Goal: Transaction & Acquisition: Obtain resource

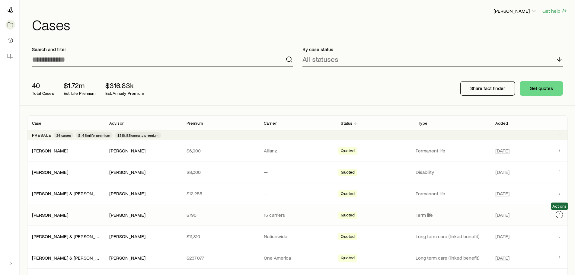
click at [559, 215] on icon "Client cases" at bounding box center [559, 214] width 5 height 5
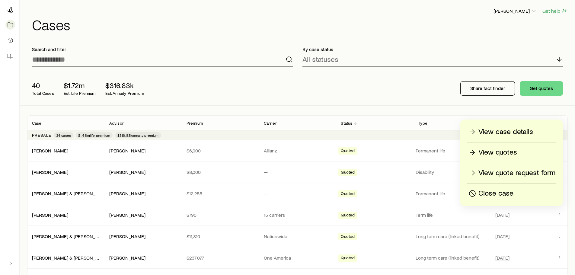
click at [520, 130] on p "View case details" at bounding box center [505, 132] width 55 height 10
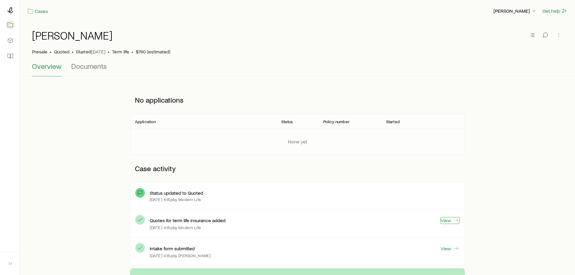
click at [448, 220] on link "View" at bounding box center [449, 220] width 19 height 7
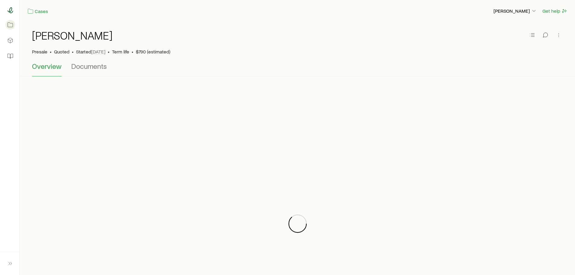
click at [10, 10] on icon at bounding box center [10, 10] width 6 height 6
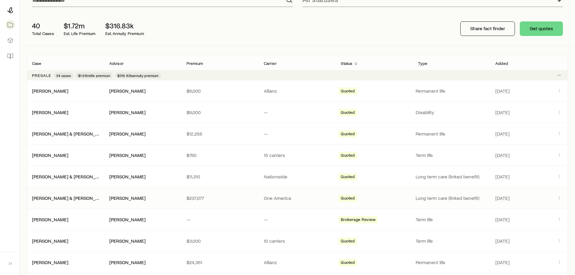
scroll to position [60, 0]
click at [352, 62] on p "Status" at bounding box center [346, 62] width 11 height 5
click at [501, 62] on p "Added" at bounding box center [501, 62] width 13 height 5
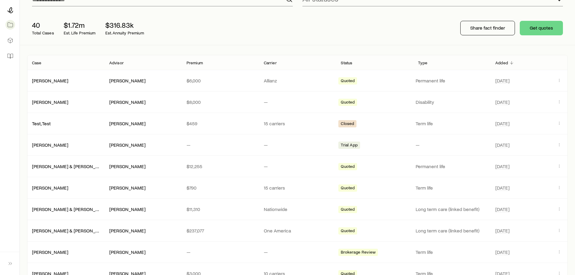
click at [348, 63] on p "Status" at bounding box center [346, 62] width 11 height 5
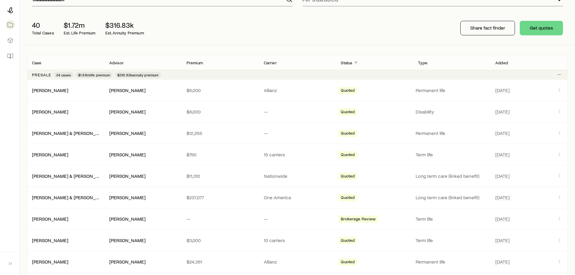
click at [504, 62] on p "Added" at bounding box center [501, 62] width 13 height 5
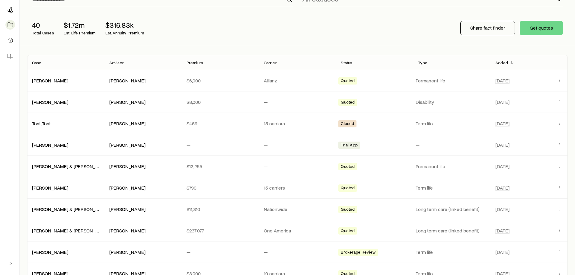
click at [349, 62] on p "Status" at bounding box center [346, 62] width 11 height 5
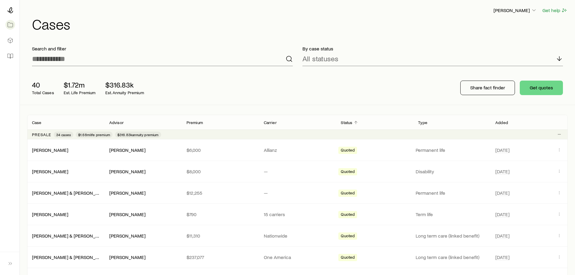
scroll to position [0, 0]
click at [100, 22] on h1 "Cases" at bounding box center [300, 24] width 536 height 14
click at [558, 214] on icon "Client cases" at bounding box center [559, 214] width 5 height 5
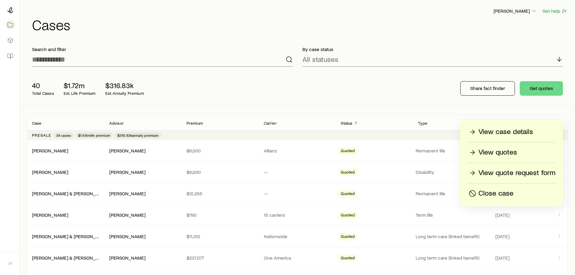
click at [503, 132] on p "View case details" at bounding box center [505, 132] width 55 height 10
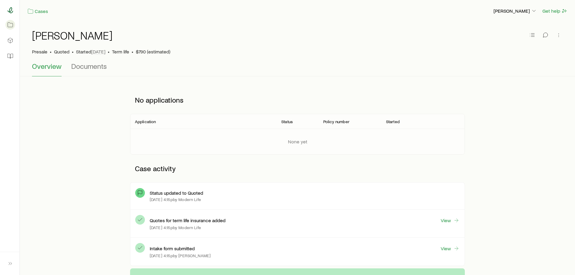
click at [10, 11] on icon at bounding box center [10, 10] width 6 height 6
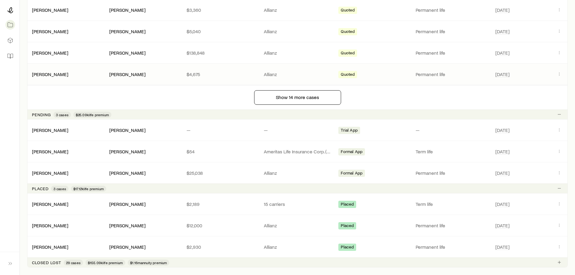
scroll to position [483, 0]
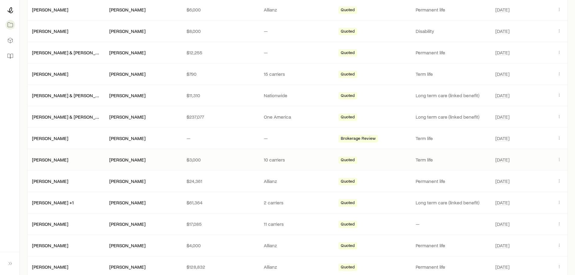
scroll to position [151, 0]
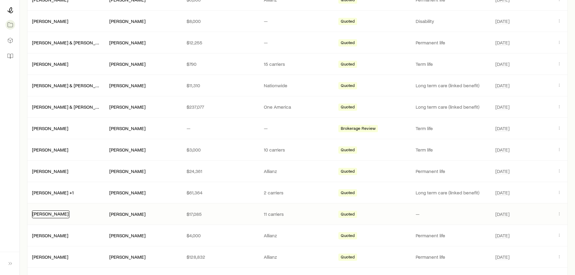
click at [46, 215] on link "[PERSON_NAME]" at bounding box center [50, 214] width 36 height 6
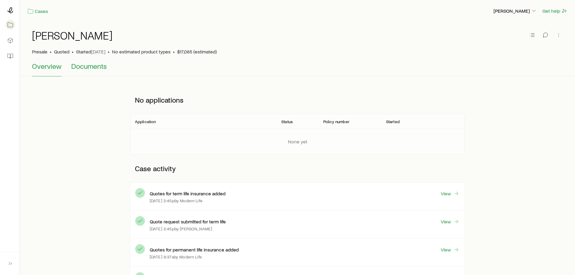
click at [91, 66] on span "Documents" at bounding box center [89, 66] width 36 height 8
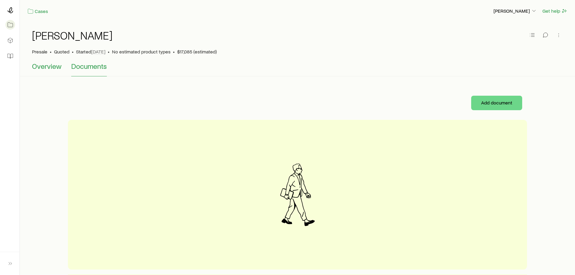
click at [49, 66] on span "Overview" at bounding box center [47, 66] width 30 height 8
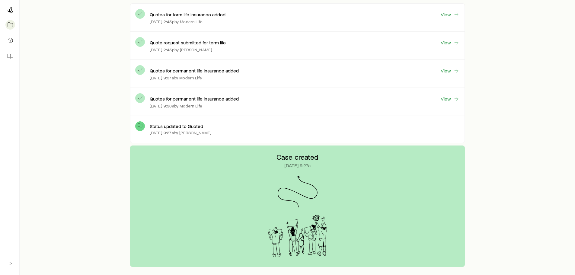
scroll to position [101, 0]
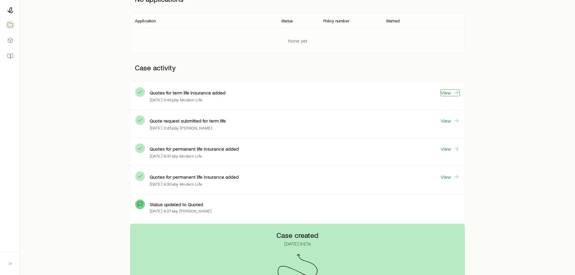
click at [448, 92] on link "View" at bounding box center [449, 92] width 19 height 7
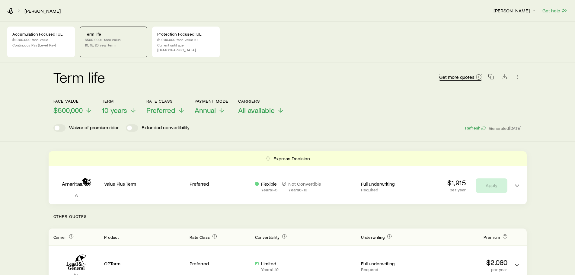
click at [479, 74] on icon at bounding box center [479, 77] width 6 height 6
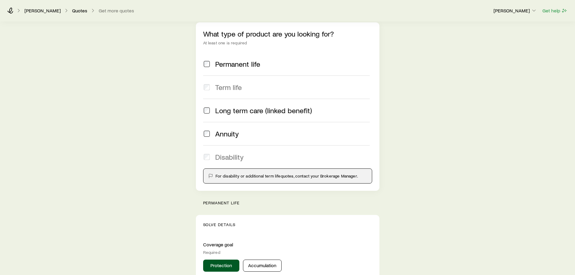
scroll to position [91, 0]
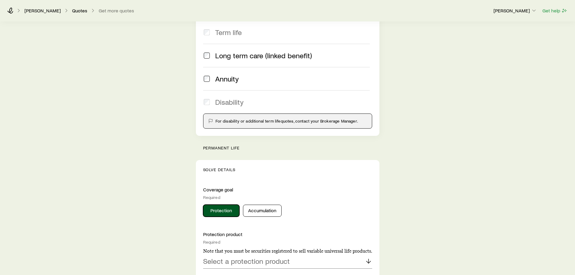
click at [227, 212] on button "Protection" at bounding box center [221, 211] width 36 height 12
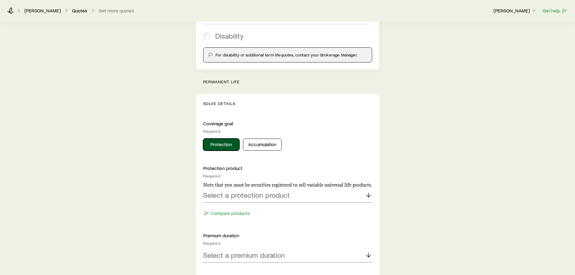
scroll to position [181, 0]
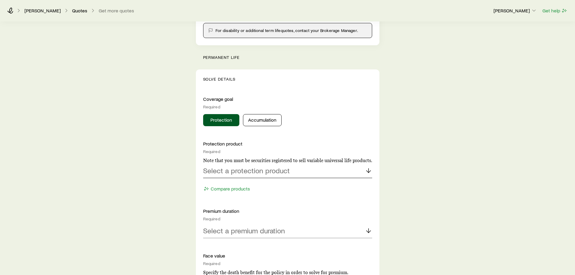
click at [369, 170] on icon at bounding box center [368, 170] width 7 height 7
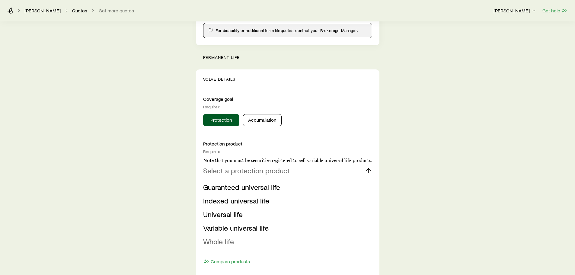
click at [217, 241] on span "Whole life" at bounding box center [218, 241] width 31 height 9
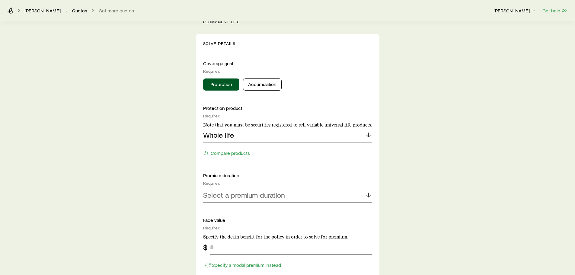
scroll to position [272, 0]
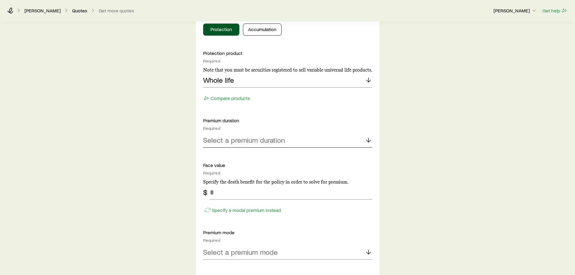
click at [369, 137] on icon at bounding box center [368, 139] width 7 height 7
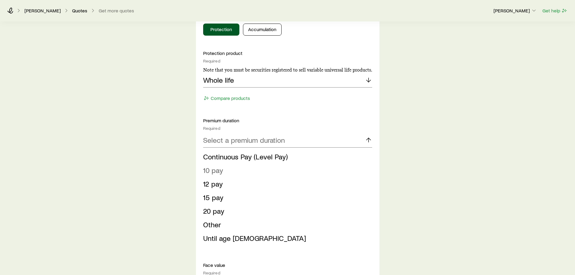
click at [212, 169] on span "10 pay" at bounding box center [213, 170] width 20 height 9
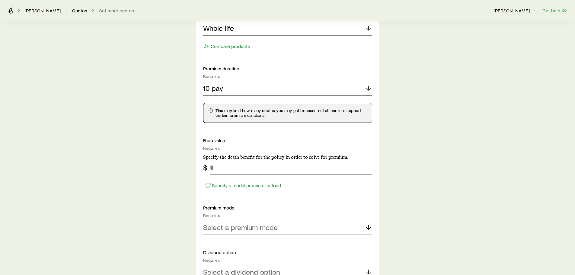
scroll to position [332, 0]
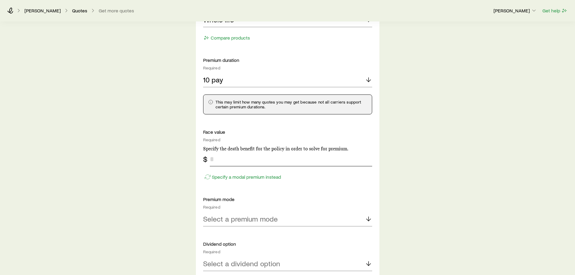
click at [212, 159] on input "tel" at bounding box center [291, 159] width 162 height 14
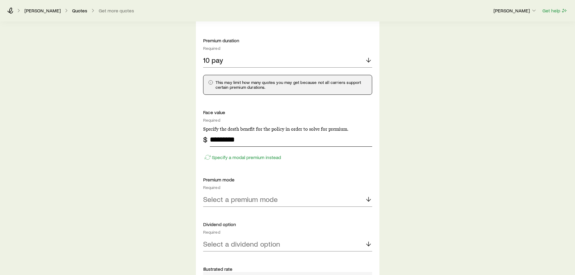
scroll to position [362, 0]
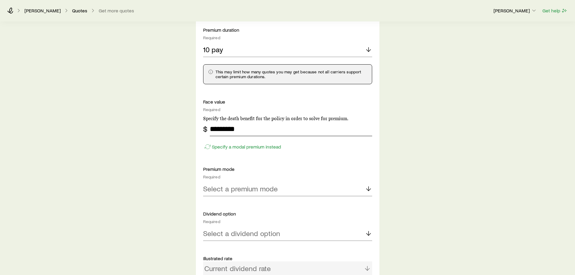
type input "*********"
click at [273, 188] on p "Select a premium mode" at bounding box center [240, 188] width 75 height 8
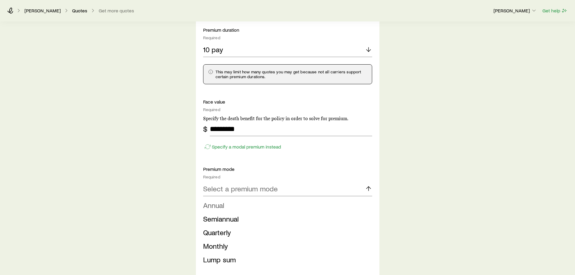
click at [234, 205] on li "Annual" at bounding box center [285, 206] width 165 height 14
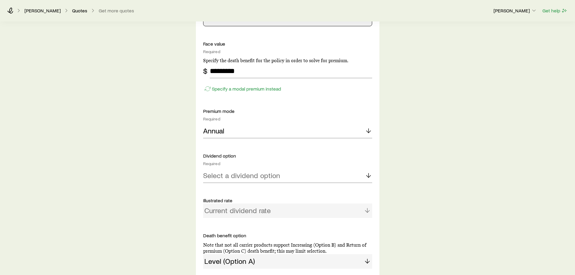
scroll to position [422, 0]
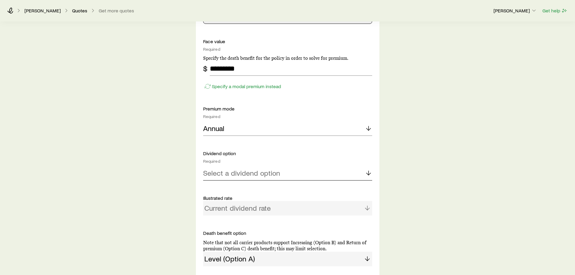
click at [275, 174] on p "Select a dividend option" at bounding box center [241, 173] width 77 height 8
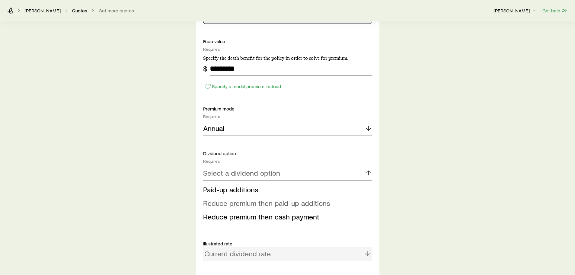
click at [264, 203] on span "Reduce premium then paid-up additions" at bounding box center [266, 203] width 127 height 9
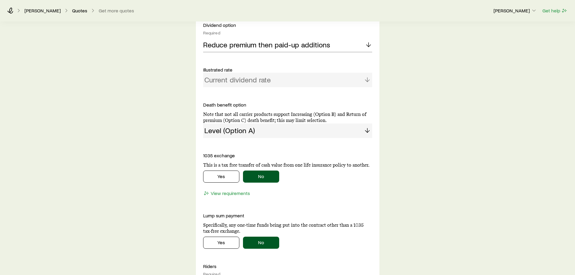
scroll to position [573, 0]
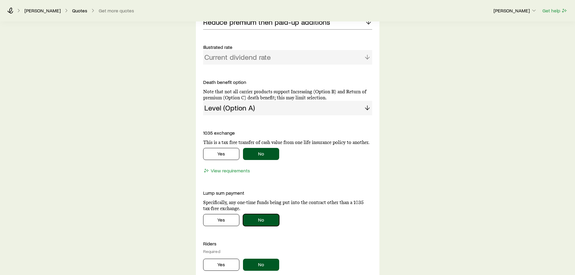
click at [266, 220] on button "No" at bounding box center [261, 220] width 36 height 12
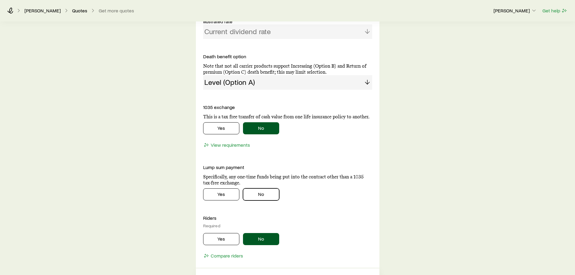
scroll to position [634, 0]
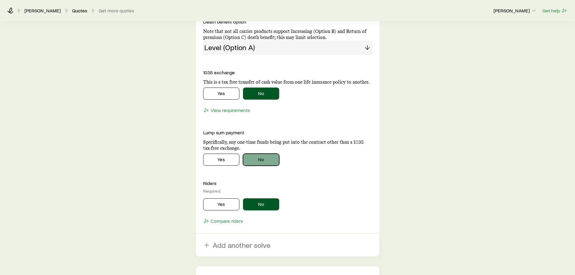
click at [261, 161] on button "No" at bounding box center [261, 160] width 36 height 12
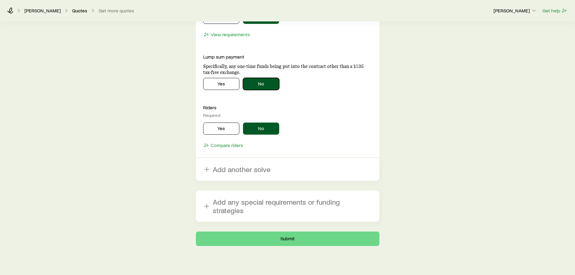
scroll to position [713, 0]
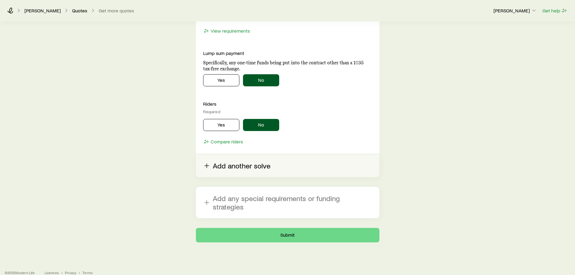
click at [252, 166] on button "Add another solve" at bounding box center [287, 165] width 183 height 23
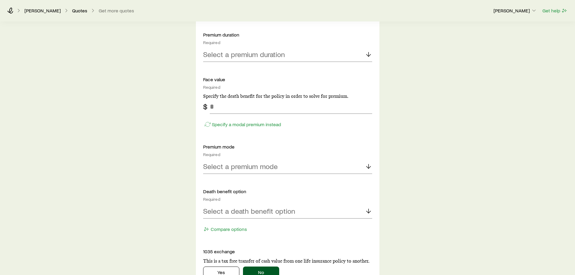
scroll to position [1015, 0]
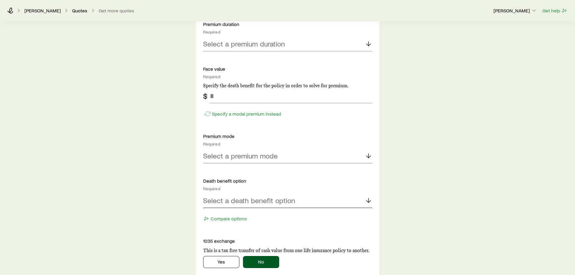
click at [367, 200] on icon at bounding box center [368, 200] width 7 height 7
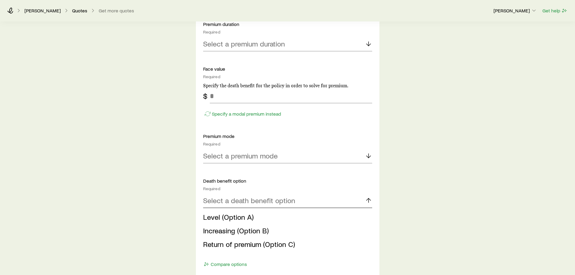
click at [367, 201] on icon at bounding box center [368, 200] width 7 height 7
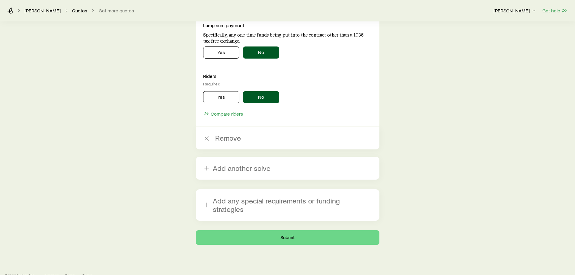
scroll to position [1293, 0]
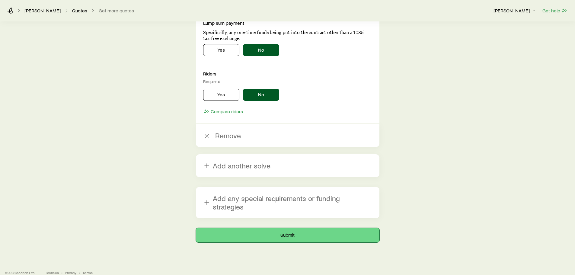
click at [291, 228] on button "Submit" at bounding box center [287, 235] width 183 height 14
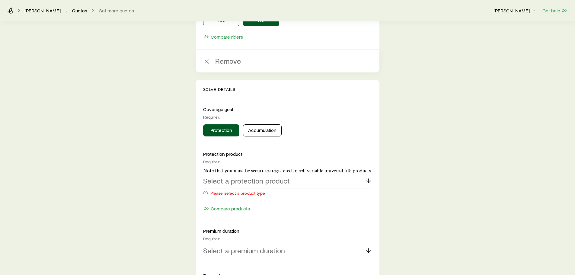
scroll to position [845, 0]
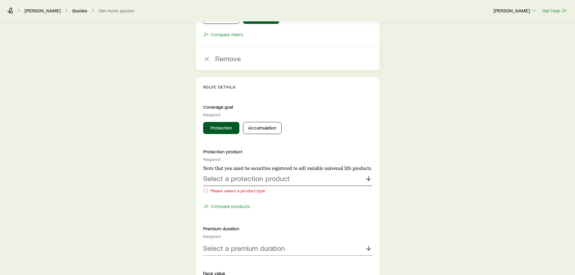
click at [368, 180] on polyline at bounding box center [368, 179] width 4 height 2
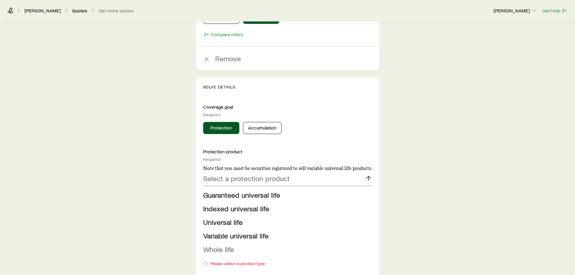
click at [217, 250] on span "Whole life" at bounding box center [218, 249] width 31 height 9
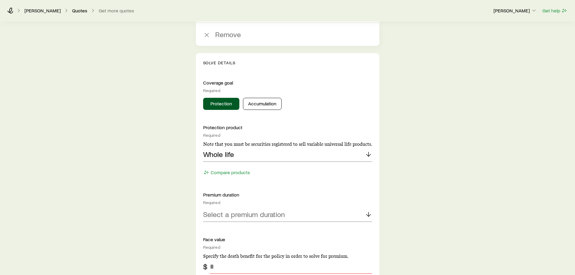
scroll to position [905, 0]
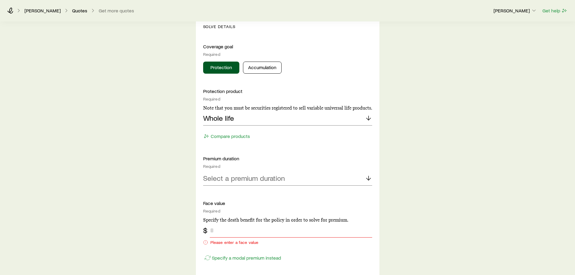
click at [212, 231] on input "tel" at bounding box center [291, 230] width 162 height 14
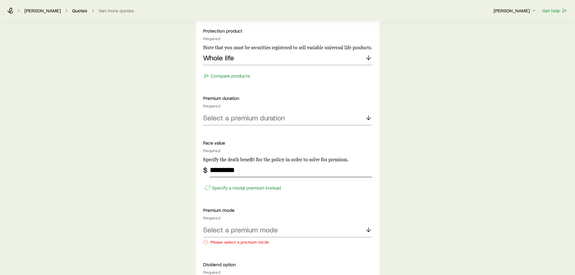
scroll to position [996, 0]
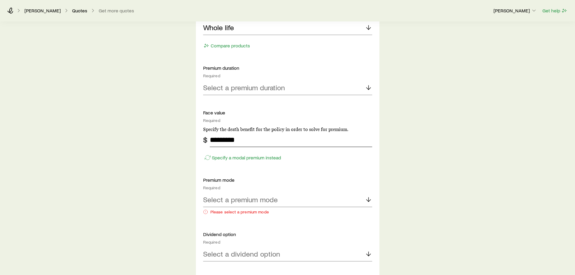
type input "*********"
click at [254, 200] on p "Select a premium mode" at bounding box center [240, 199] width 75 height 8
click at [223, 218] on span "Annual" at bounding box center [213, 216] width 21 height 9
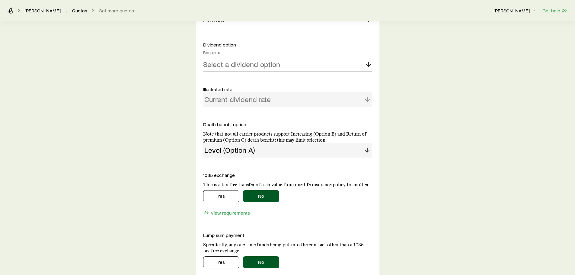
scroll to position [1177, 0]
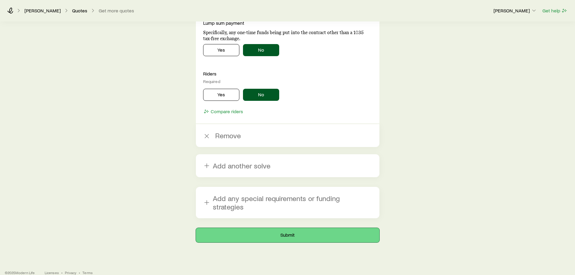
click at [291, 228] on button "Submit" at bounding box center [287, 235] width 183 height 14
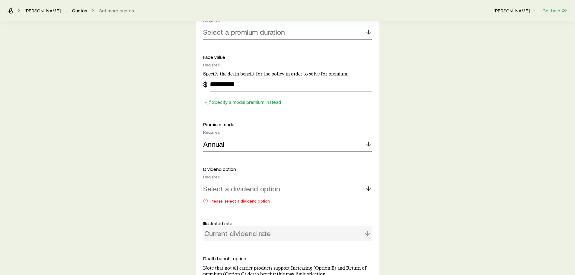
scroll to position [1056, 0]
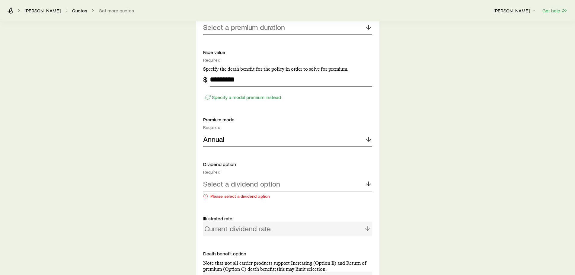
click at [368, 183] on line at bounding box center [368, 184] width 0 height 4
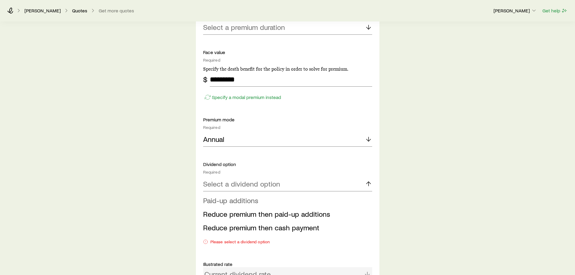
click at [251, 204] on span "Paid-up additions" at bounding box center [230, 200] width 55 height 9
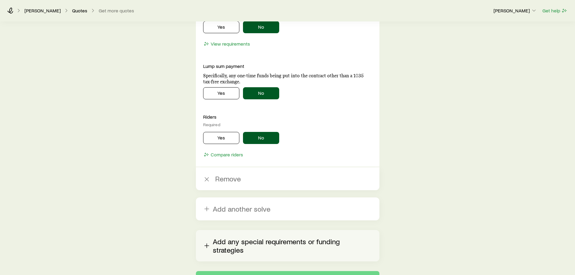
scroll to position [1388, 0]
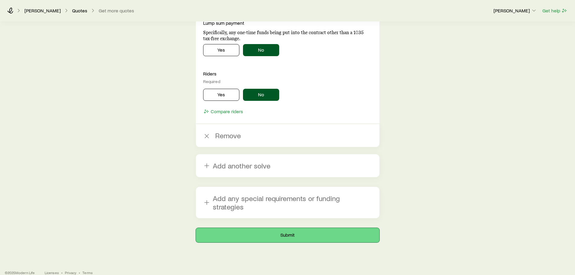
click at [282, 228] on button "Submit" at bounding box center [287, 235] width 183 height 14
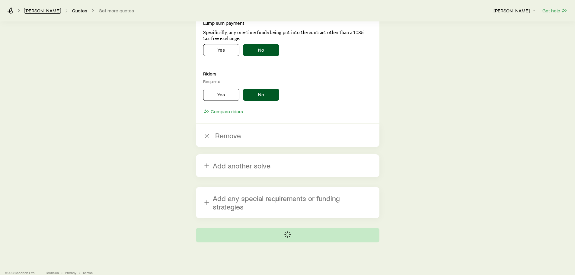
click at [34, 11] on link "[PERSON_NAME]" at bounding box center [42, 11] width 37 height 6
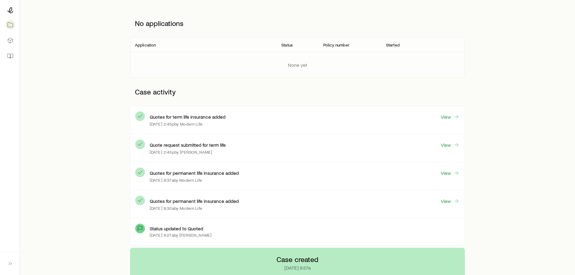
scroll to position [91, 0]
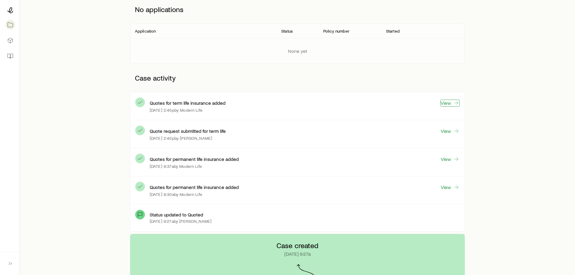
click at [449, 103] on link "View" at bounding box center [449, 103] width 19 height 7
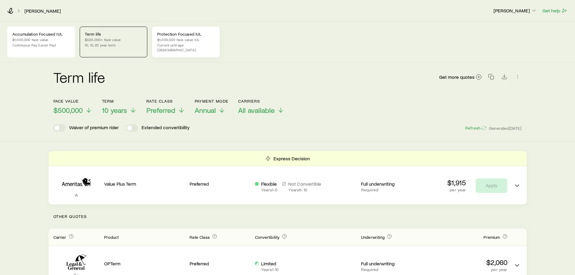
click at [174, 40] on p "$1,000,000 face value IUL" at bounding box center [185, 39] width 57 height 5
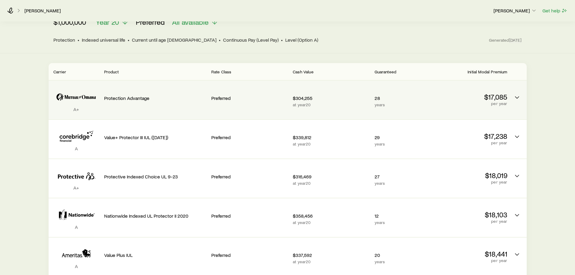
scroll to position [118, 0]
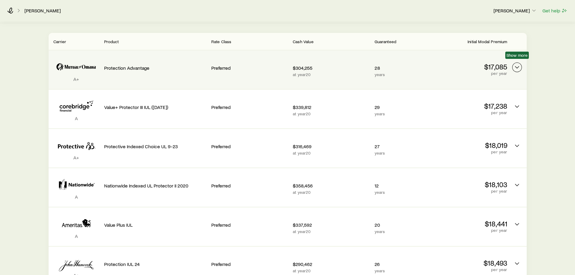
click at [515, 64] on icon "Permanent quotes" at bounding box center [516, 67] width 7 height 7
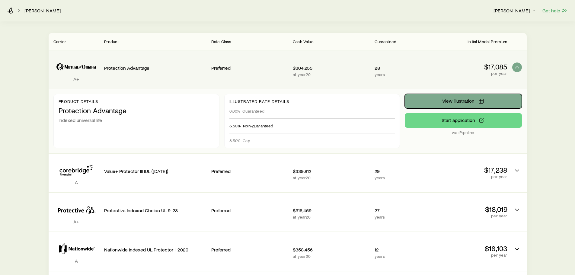
click at [466, 98] on span "View illustration" at bounding box center [458, 100] width 32 height 5
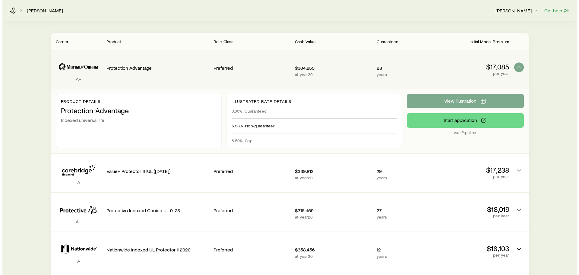
scroll to position [0, 0]
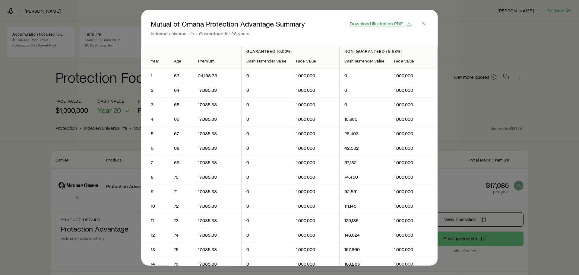
click at [392, 24] on span "Download illustration PDF" at bounding box center [376, 23] width 53 height 5
click at [426, 25] on line "button" at bounding box center [424, 23] width 3 height 3
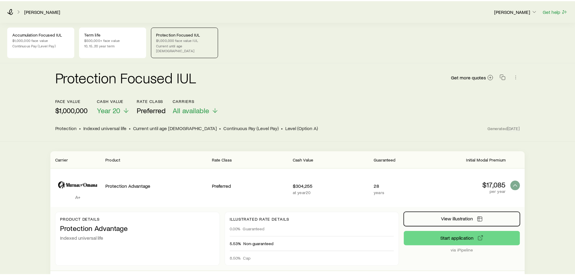
scroll to position [118, 0]
